Goal: Task Accomplishment & Management: Use online tool/utility

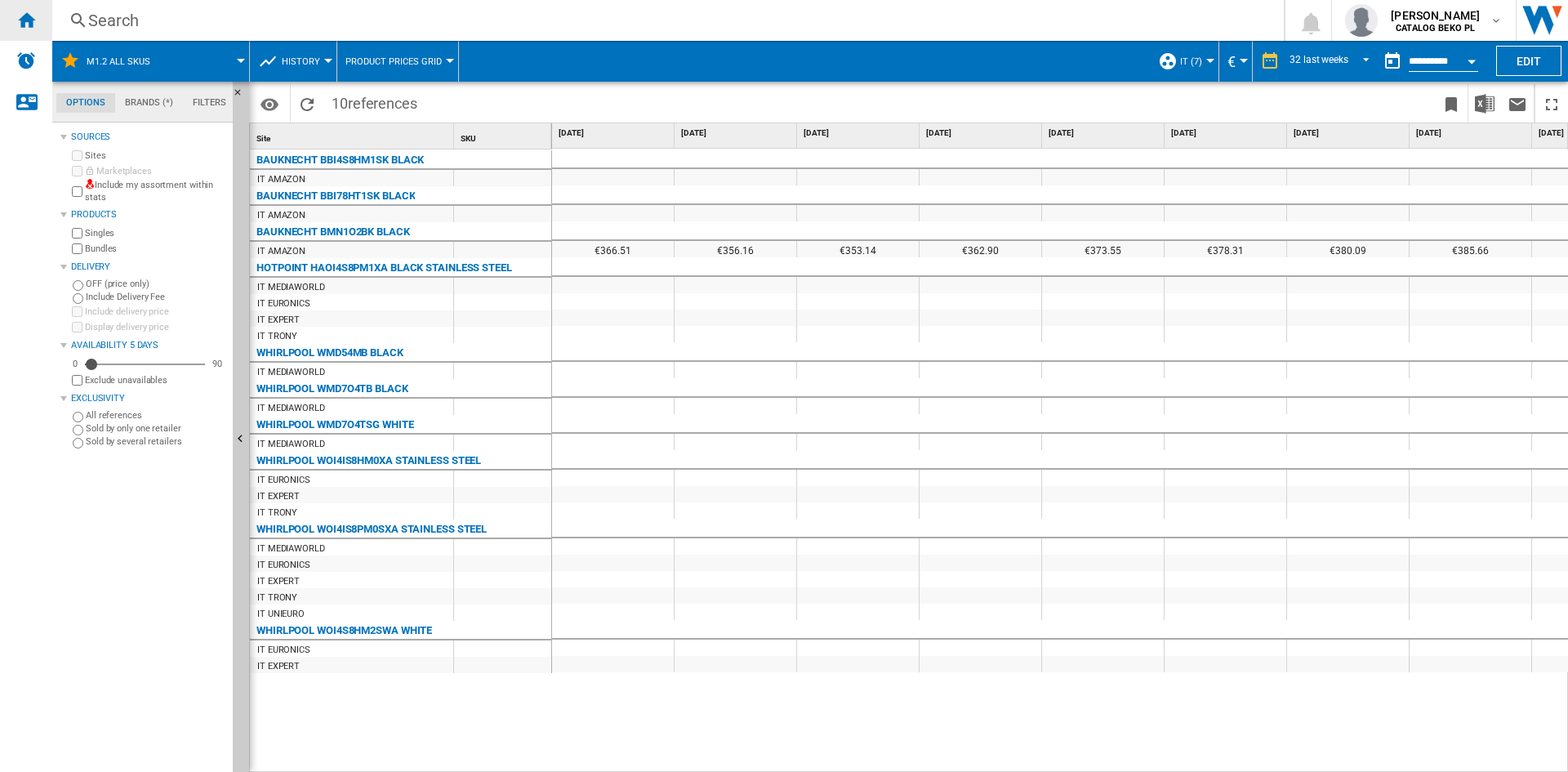
click at [44, 22] on div "Home" at bounding box center [26, 20] width 52 height 41
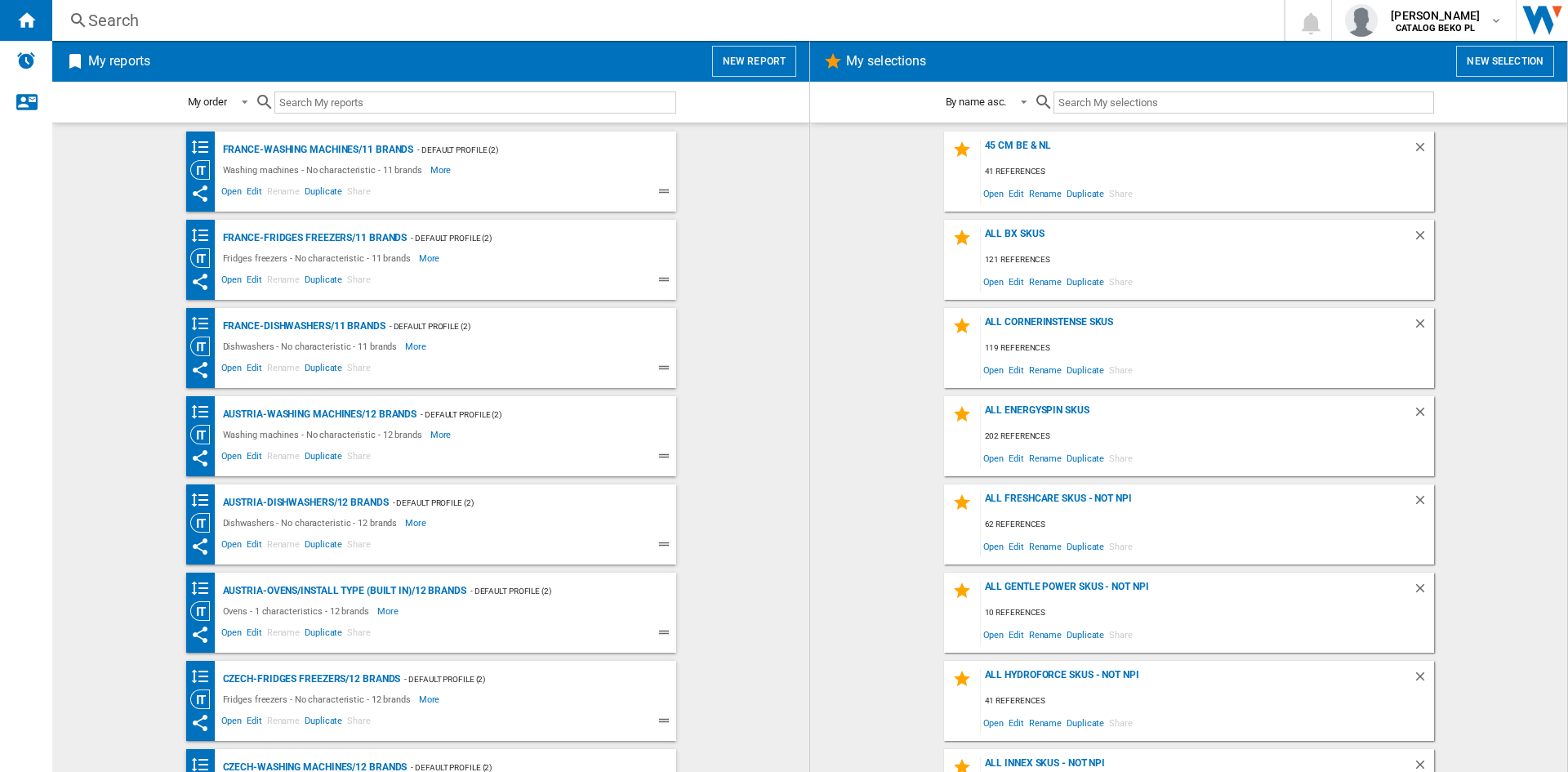
click at [751, 65] on button "New report" at bounding box center [754, 60] width 84 height 31
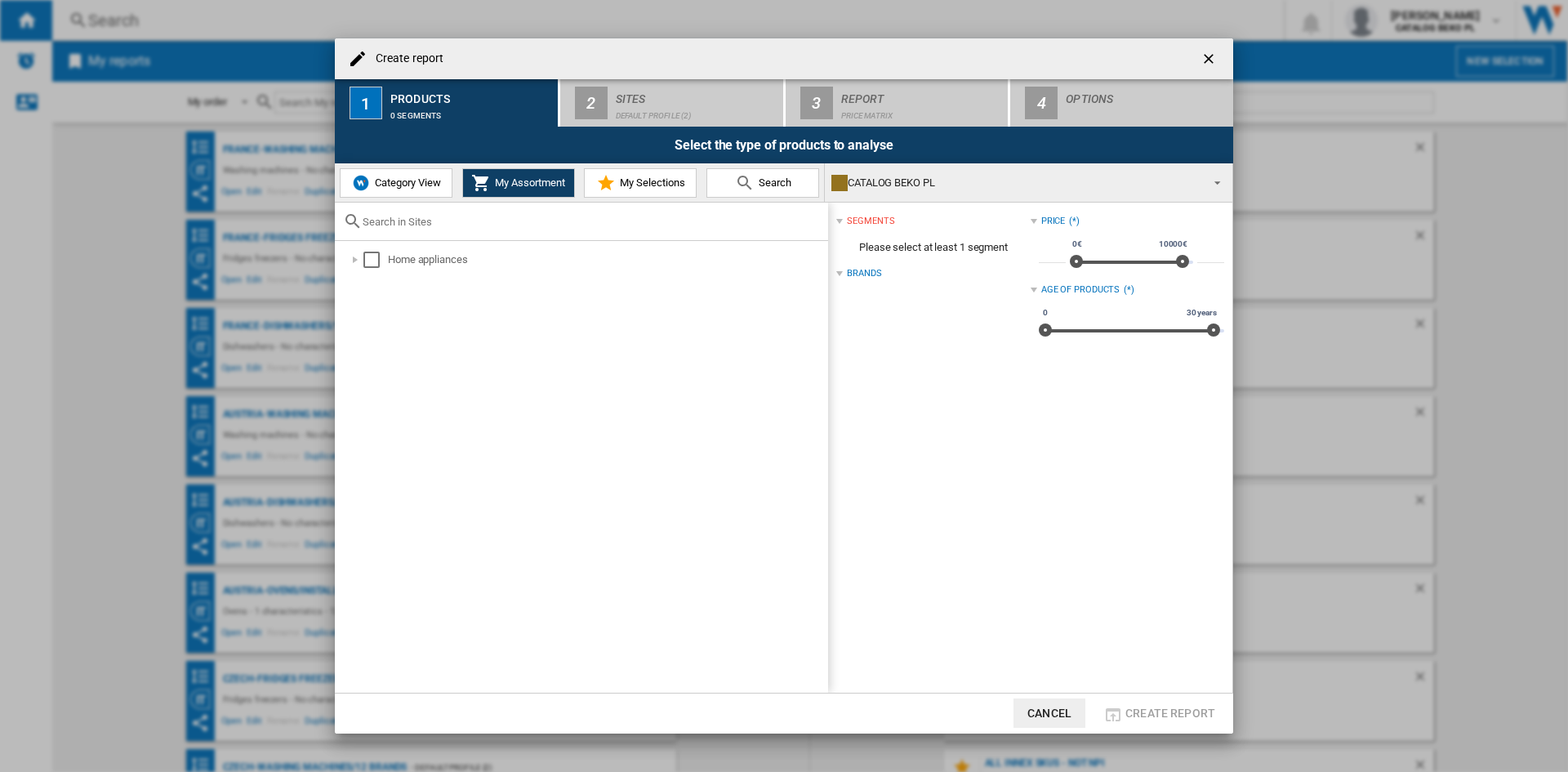
click at [643, 195] on button "My Selections" at bounding box center [640, 182] width 113 height 29
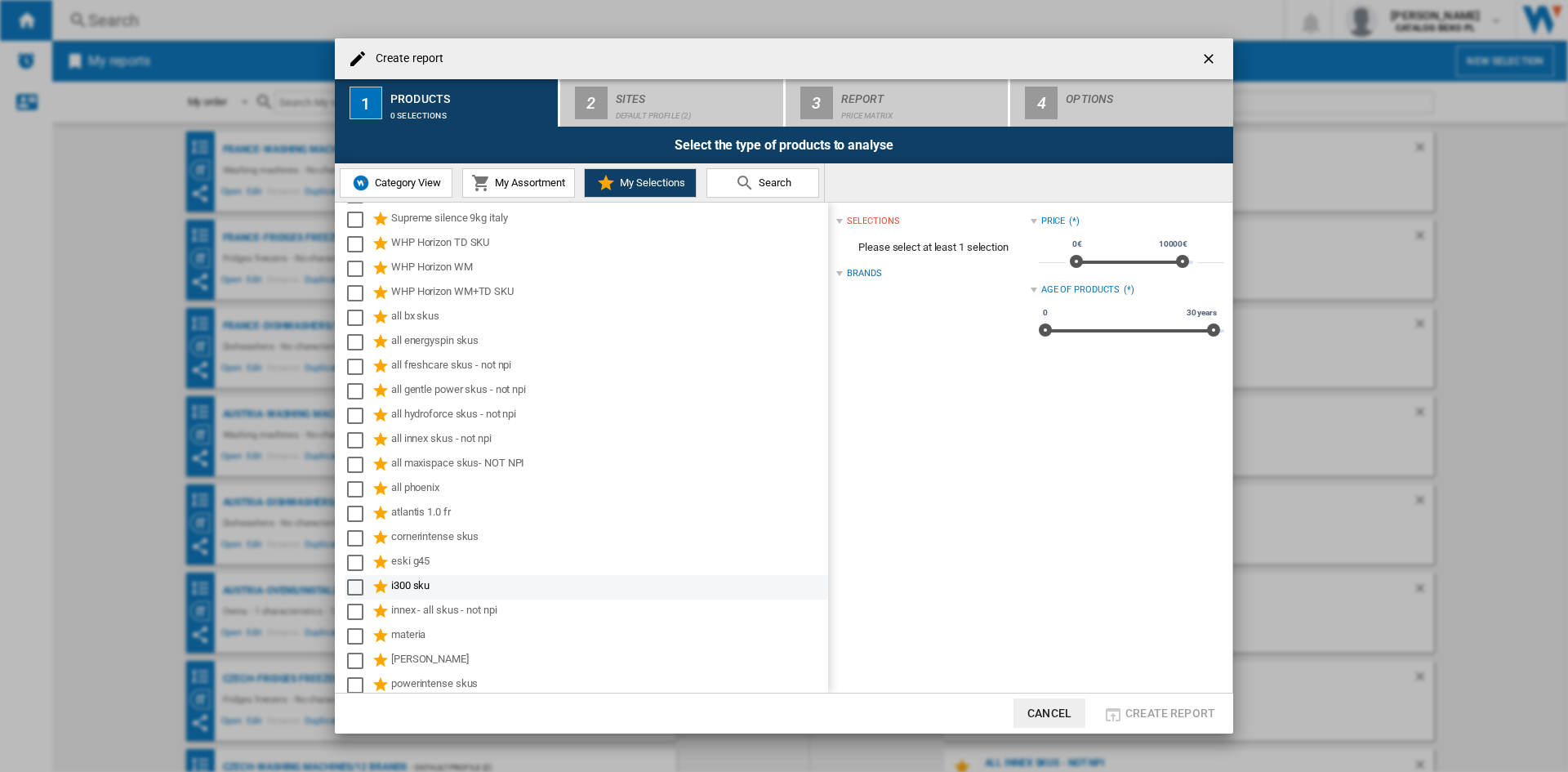
scroll to position [499, 0]
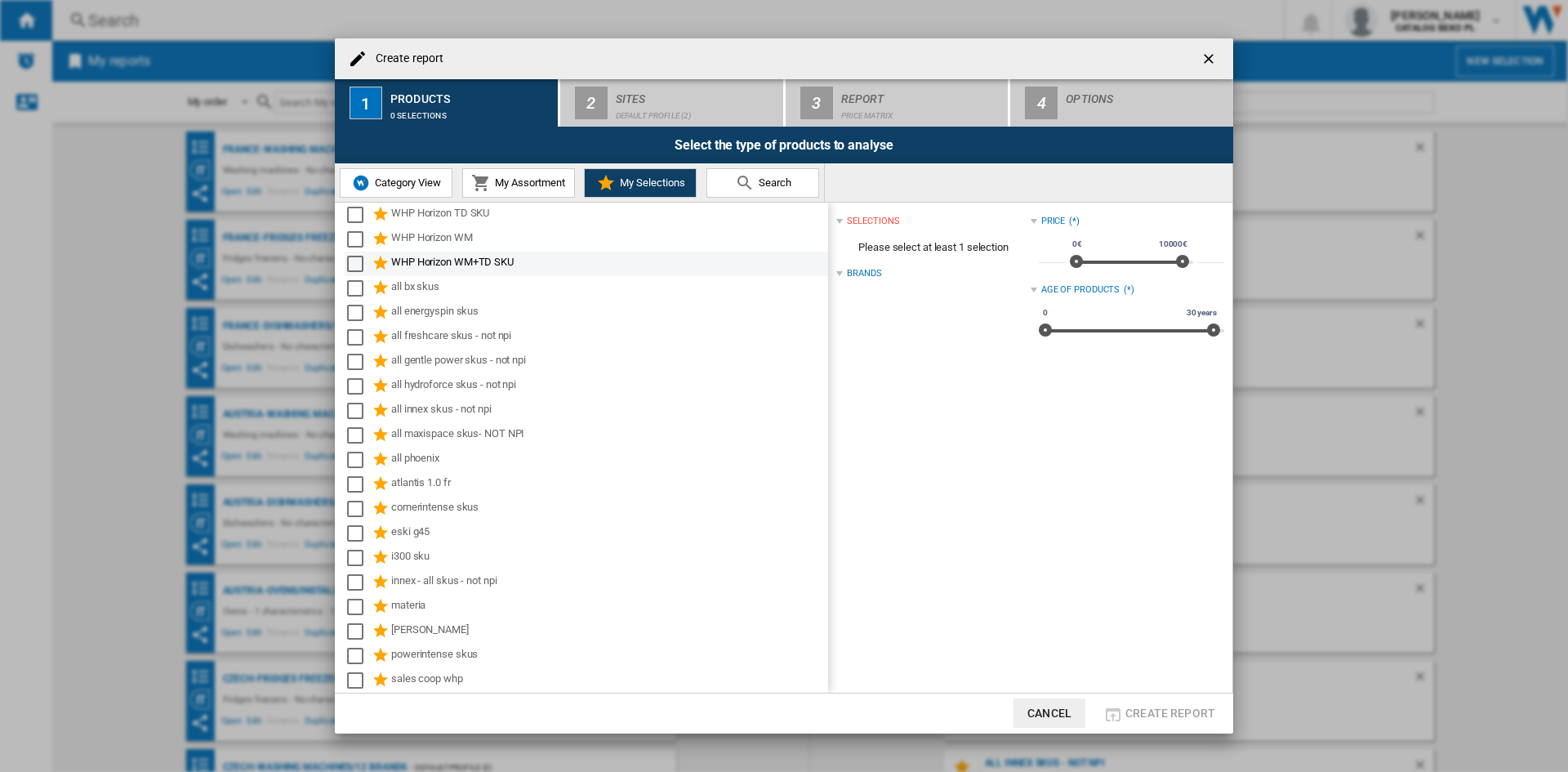
click at [435, 262] on div "WHP Horizon WM+TD SKU" at bounding box center [608, 264] width 435 height 20
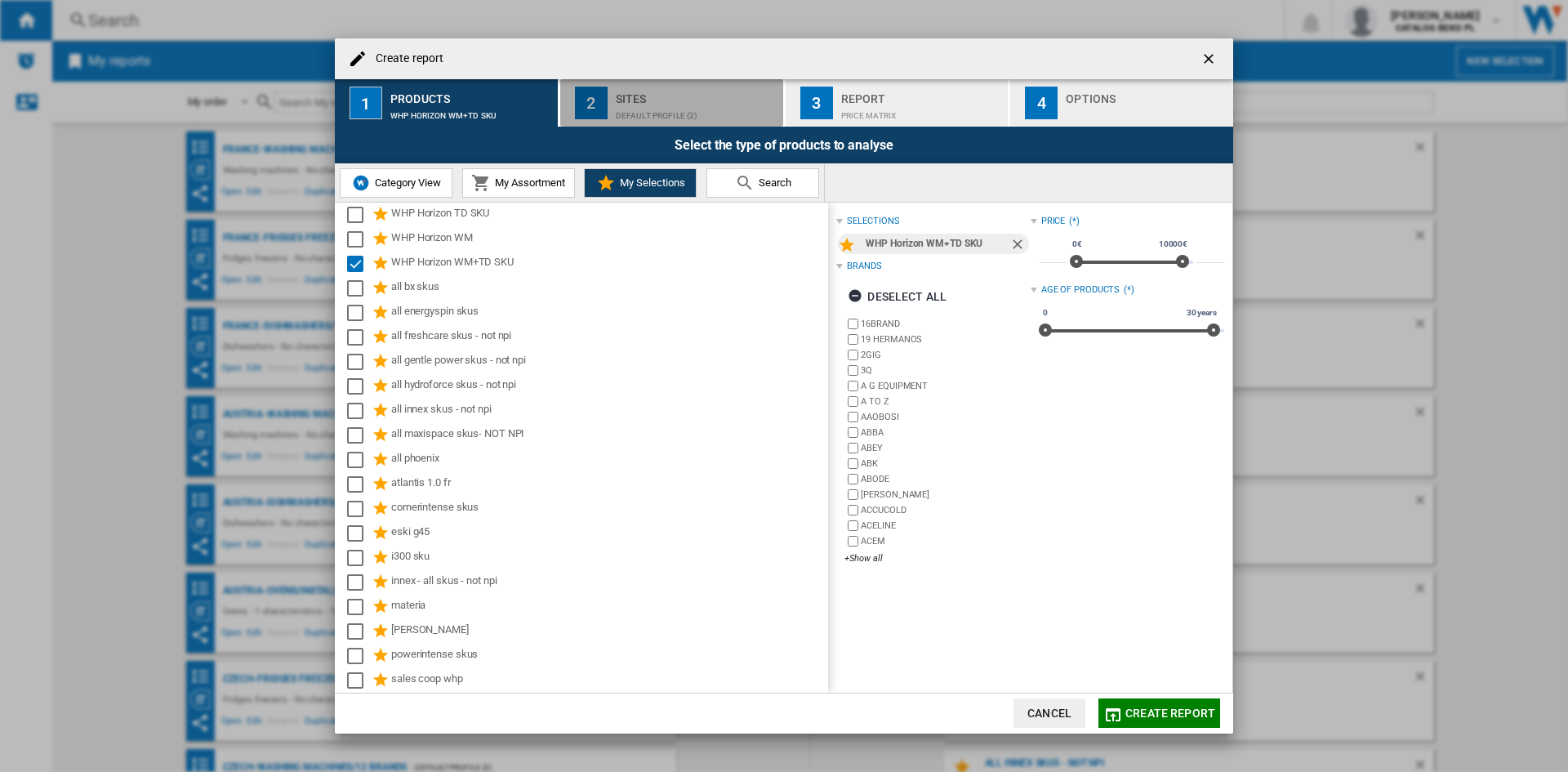
click at [639, 99] on div "Sites" at bounding box center [696, 93] width 161 height 17
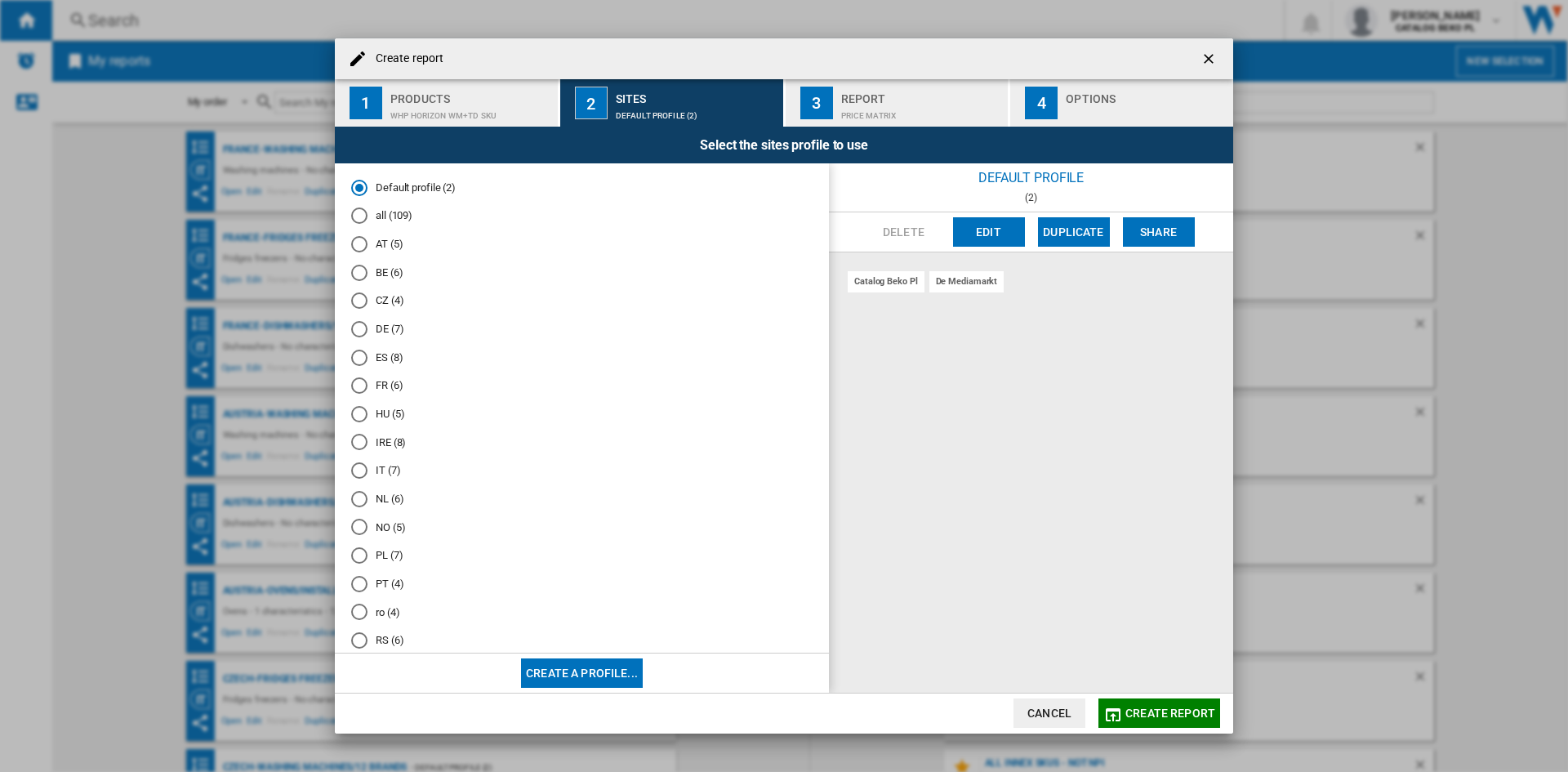
click at [376, 556] on md-radio-button "PL (7)" at bounding box center [581, 556] width 461 height 15
click at [1148, 106] on div "button" at bounding box center [1146, 111] width 161 height 17
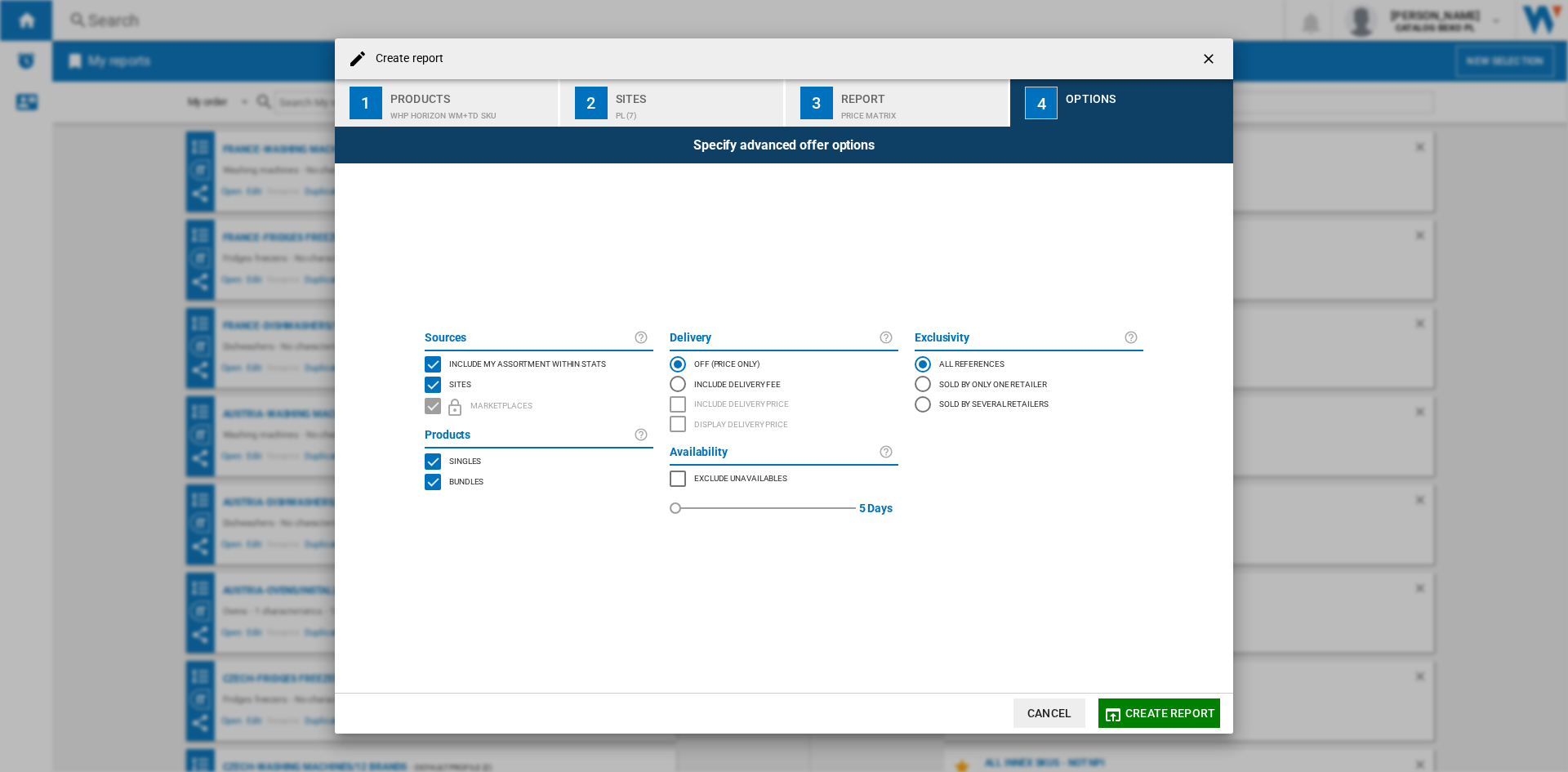
click at [540, 361] on span "Include my assortment within stats" at bounding box center [527, 363] width 156 height 12
click at [1163, 720] on span "Create report" at bounding box center [1170, 713] width 90 height 13
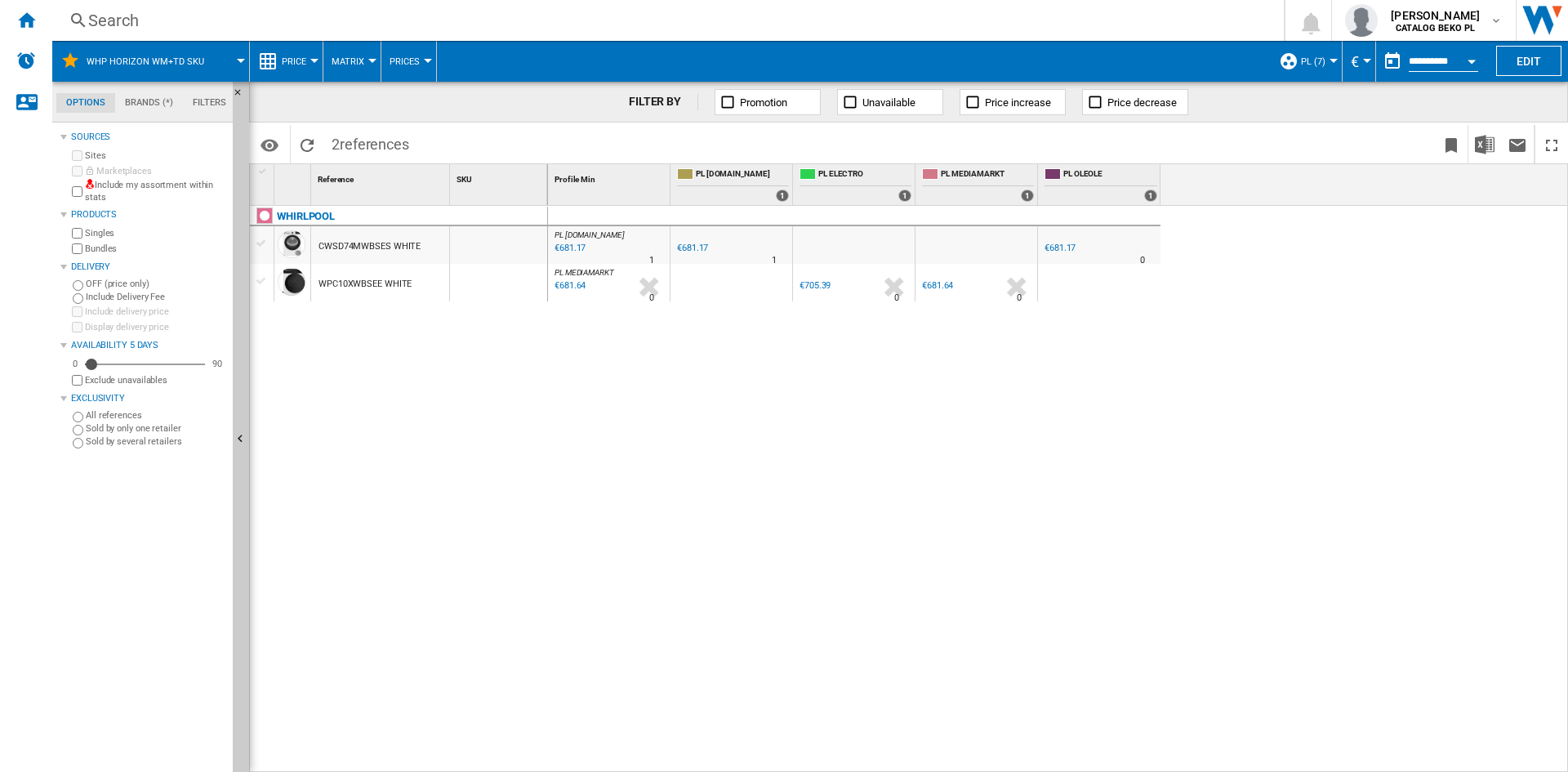
click at [314, 61] on div at bounding box center [314, 60] width 8 height 4
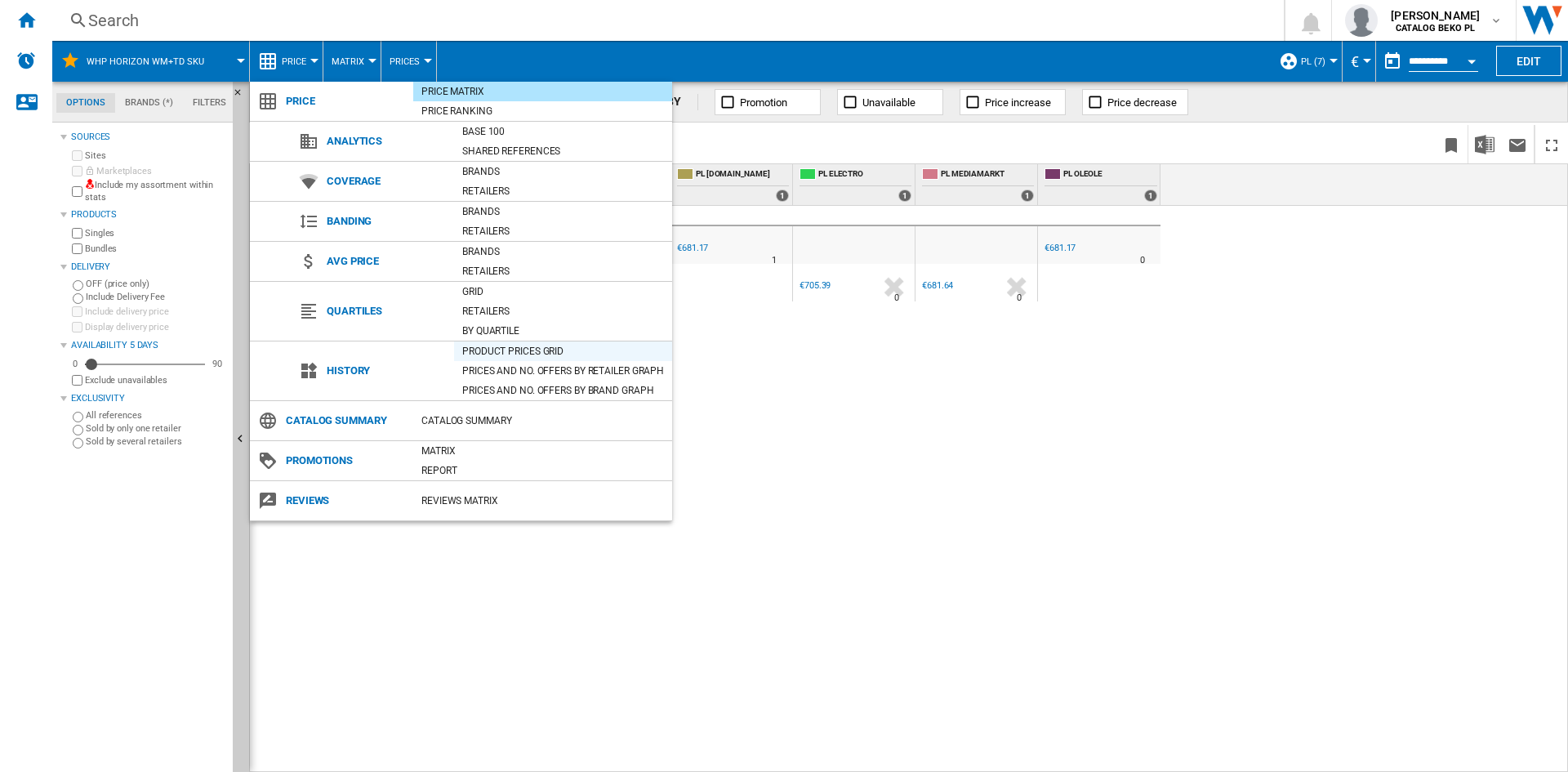
click at [549, 348] on div "Product prices grid" at bounding box center [563, 351] width 218 height 16
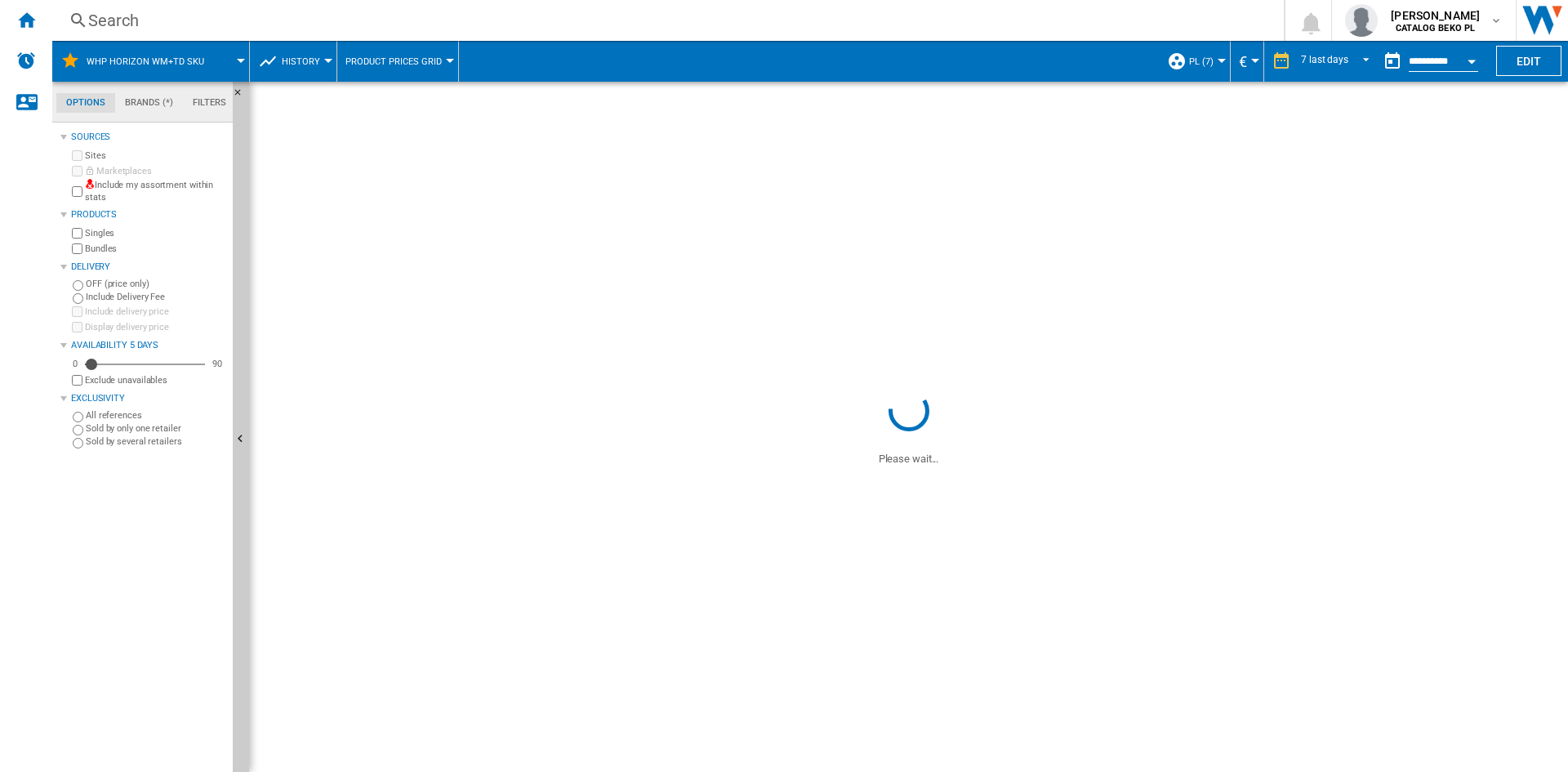
click at [1289, 64] on ng-md-icon at bounding box center [1282, 60] width 20 height 20
click at [1324, 57] on div "7 last days" at bounding box center [1324, 60] width 47 height 12
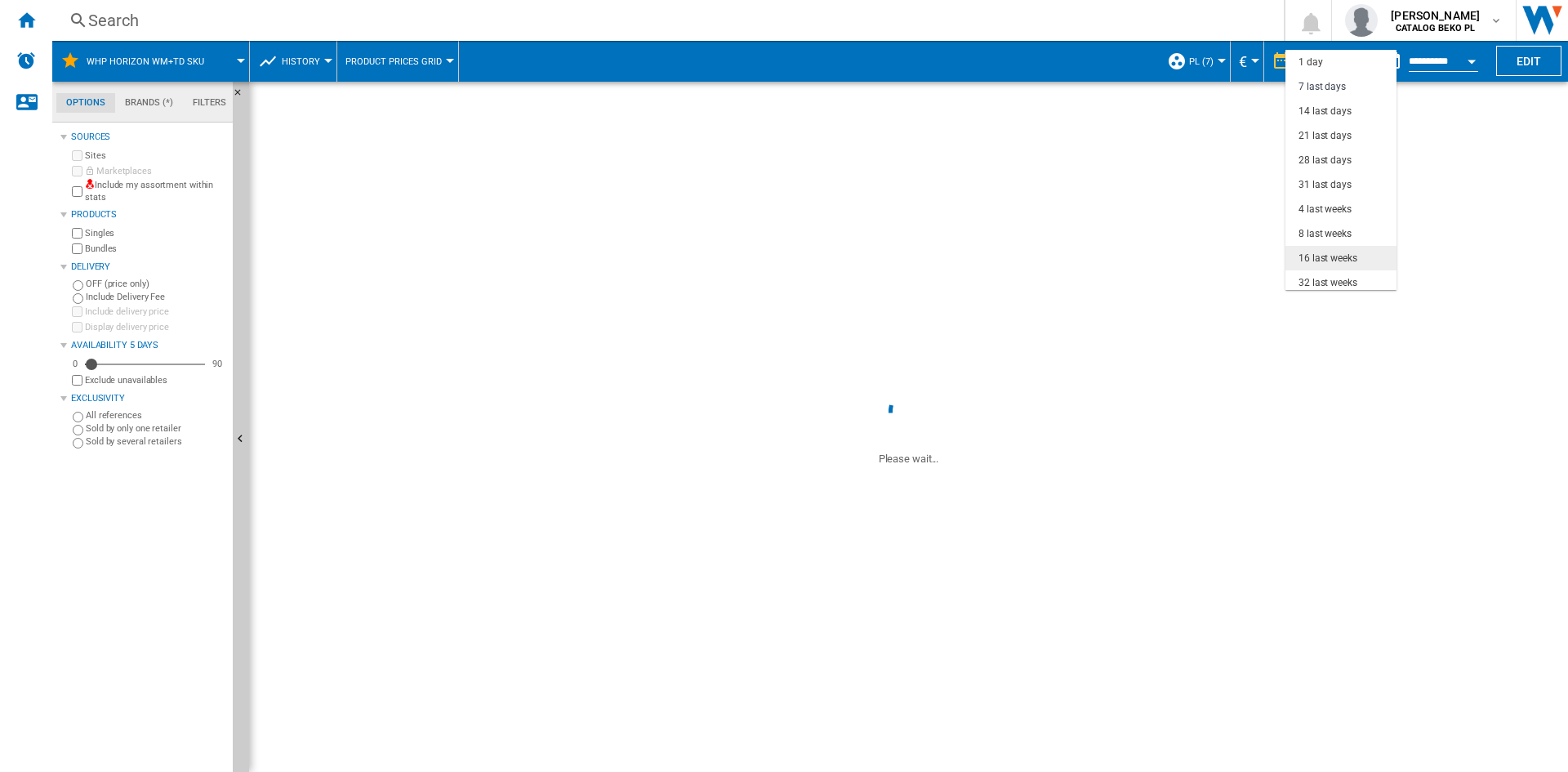
scroll to position [25, 0]
click at [1331, 252] on div "32 last weeks" at bounding box center [1328, 259] width 59 height 14
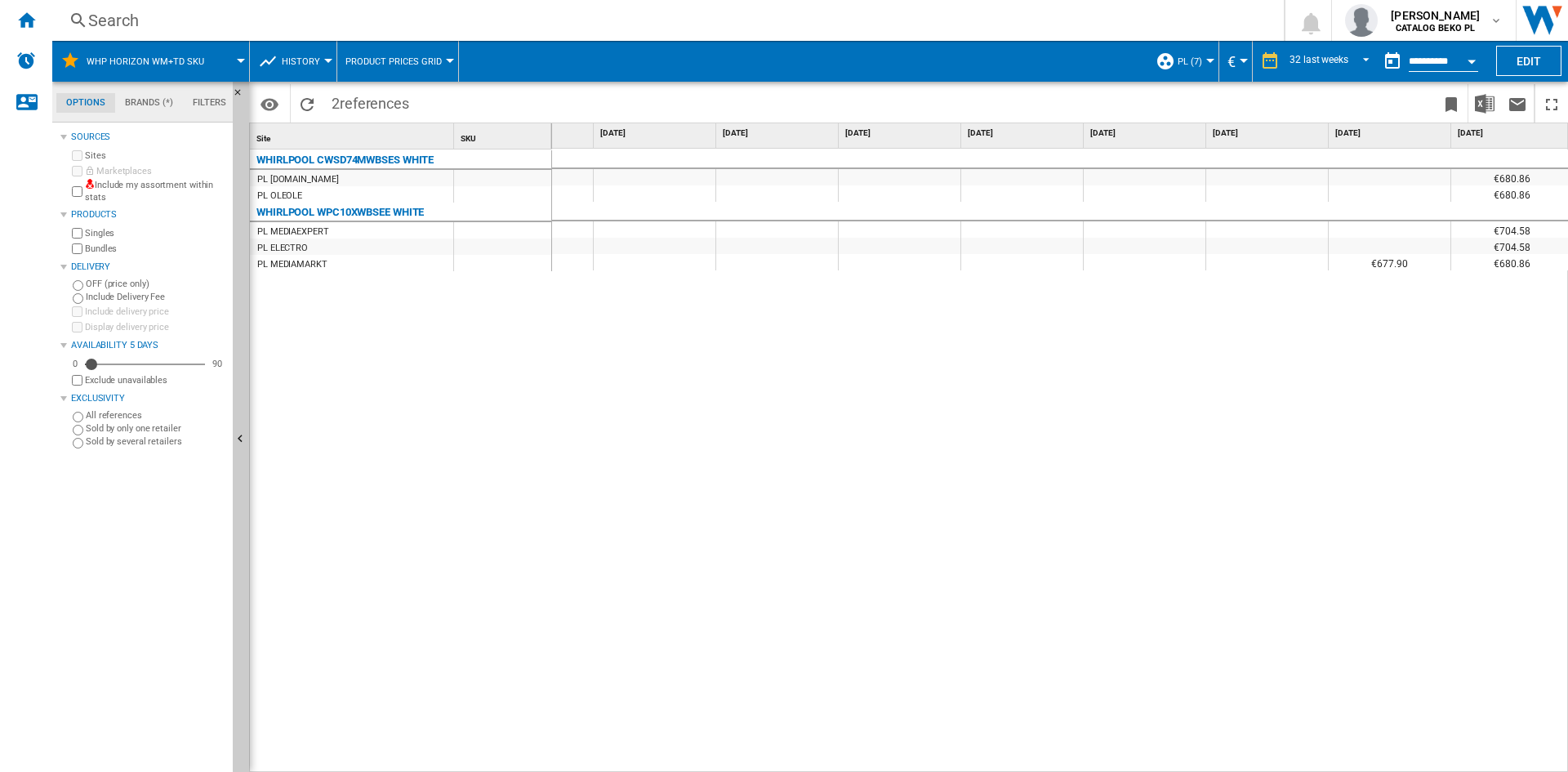
scroll to position [0, 2046]
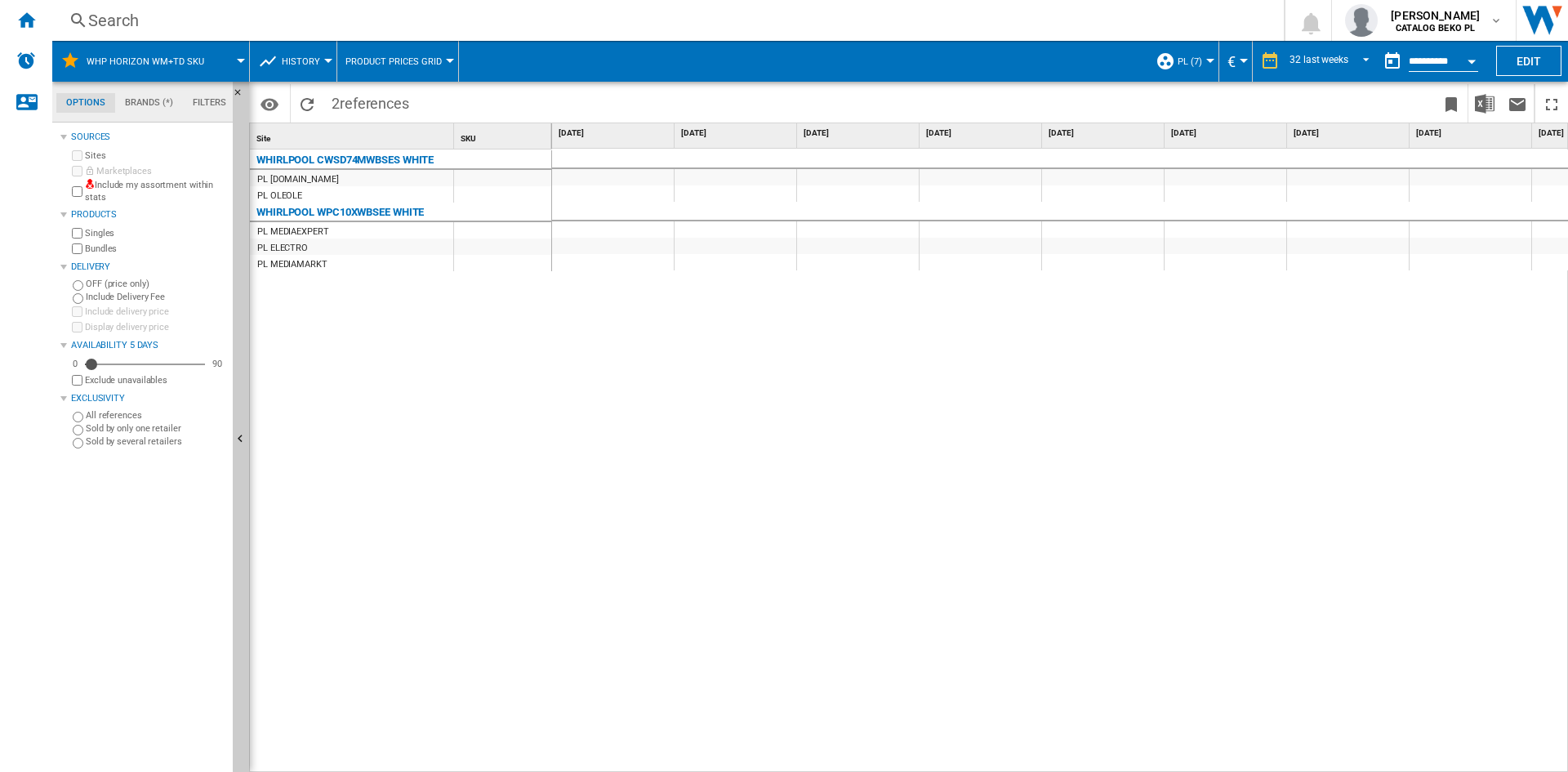
drag, startPoint x: 321, startPoint y: 215, endPoint x: 450, endPoint y: 217, distance: 129.0
click at [450, 217] on div "WHIRLPOOL WPC10XWBSEE WHITE" at bounding box center [404, 211] width 302 height 16
